Goal: Information Seeking & Learning: Learn about a topic

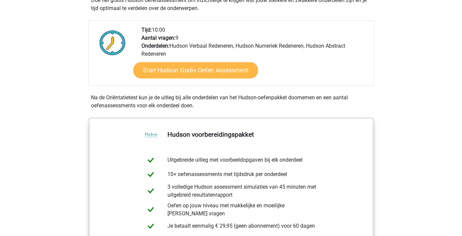
scroll to position [161, 0]
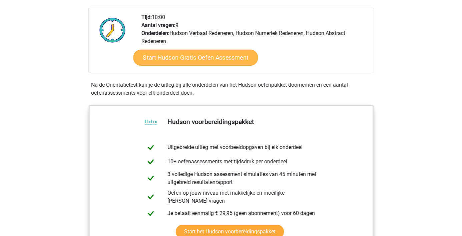
click at [203, 57] on link "Start Hudson Gratis Oefen Assessment" at bounding box center [195, 58] width 125 height 16
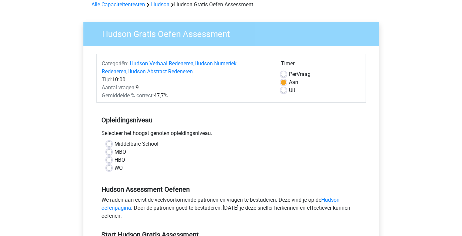
scroll to position [46, 0]
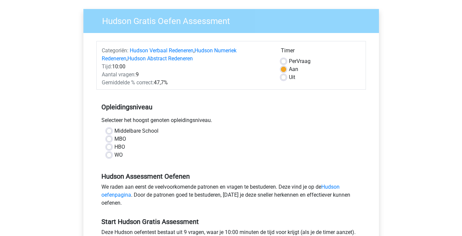
click at [114, 147] on label "HBO" at bounding box center [119, 147] width 11 height 8
click at [109, 147] on input "HBO" at bounding box center [108, 146] width 5 height 7
radio input "true"
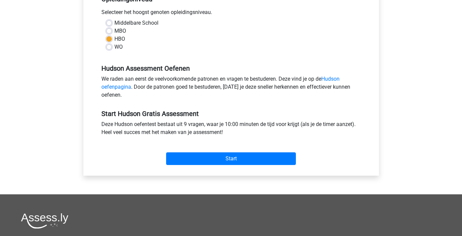
scroll to position [155, 0]
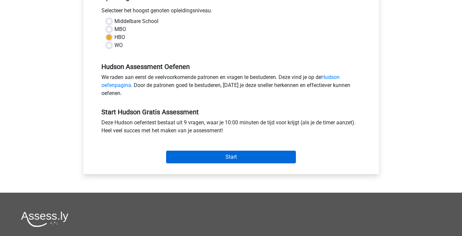
click at [209, 157] on input "Start" at bounding box center [231, 157] width 130 height 13
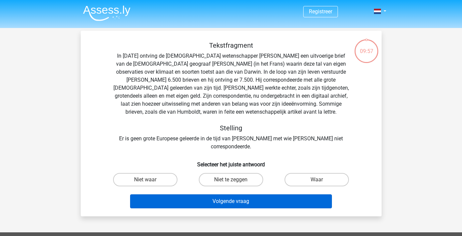
click at [213, 194] on button "Volgende vraag" at bounding box center [231, 201] width 202 height 14
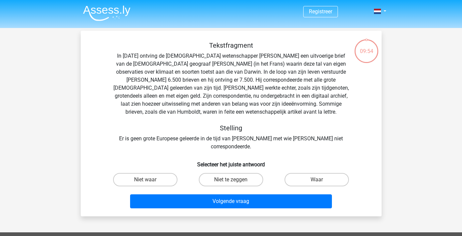
drag, startPoint x: 184, startPoint y: 143, endPoint x: 218, endPoint y: 143, distance: 34.3
click at [218, 143] on div "Tekstfragment In [DATE] ontving de [DEMOGRAPHIC_DATA] wetenschapper [PERSON_NAM…" at bounding box center [230, 126] width 295 height 170
click at [221, 173] on label "Niet te zeggen" at bounding box center [231, 179] width 64 height 13
click at [231, 180] on input "Niet te zeggen" at bounding box center [233, 182] width 4 height 4
radio input "true"
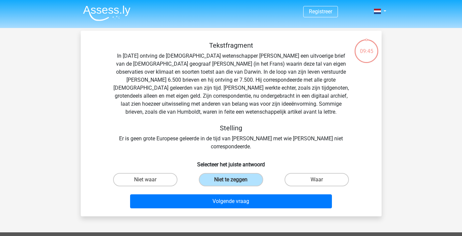
click at [212, 211] on div "Registreer" at bounding box center [231, 204] width 462 height 408
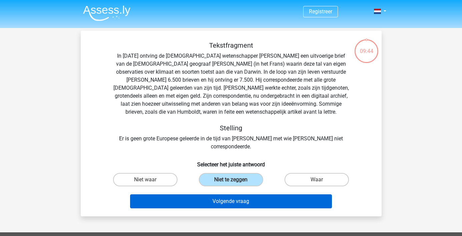
click at [208, 198] on button "Volgende vraag" at bounding box center [231, 201] width 202 height 14
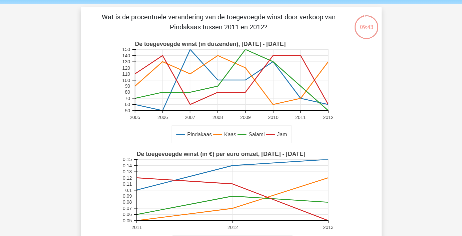
scroll to position [21, 0]
